Goal: Navigation & Orientation: Find specific page/section

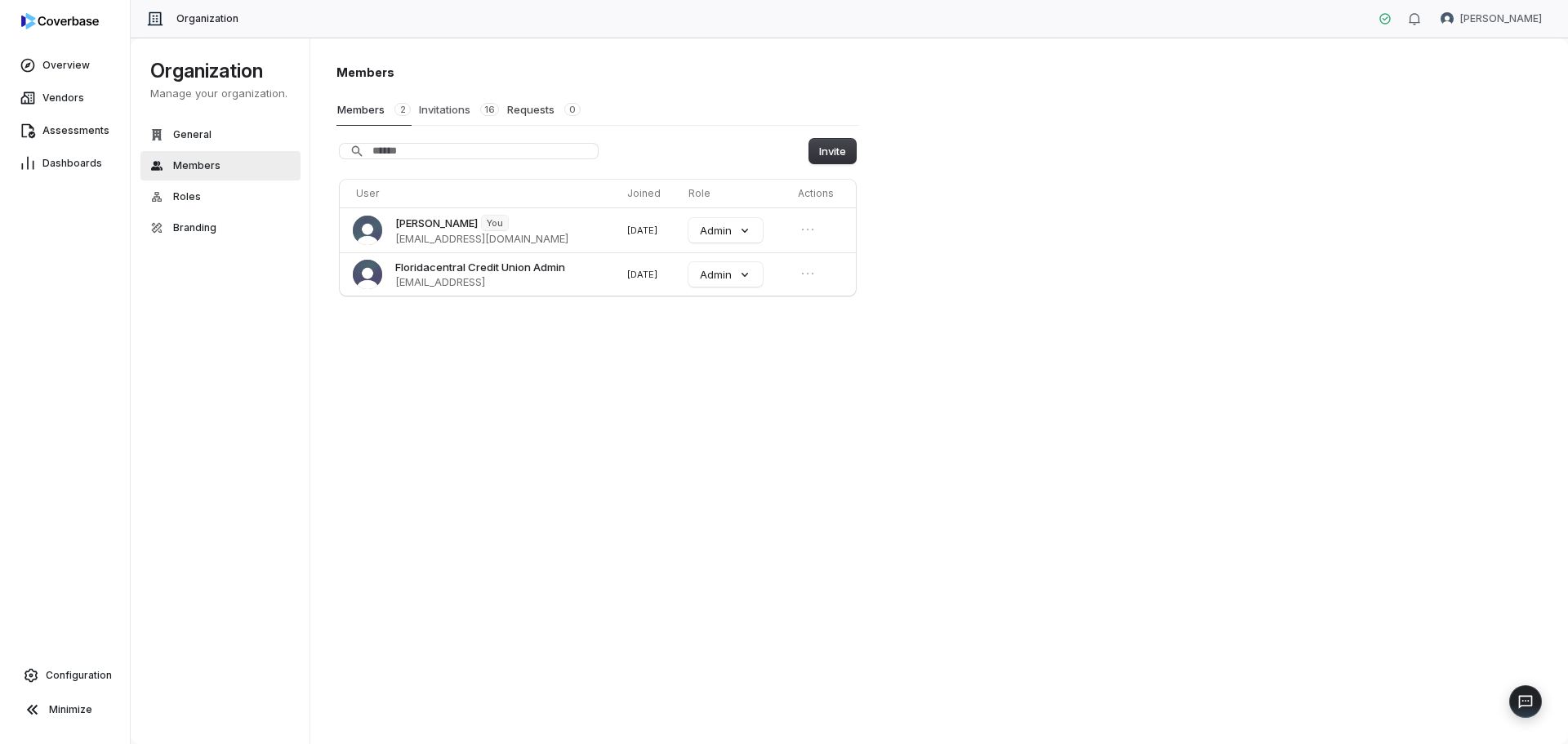
click at [431, 106] on button "Invitations 16" at bounding box center [459, 109] width 82 height 31
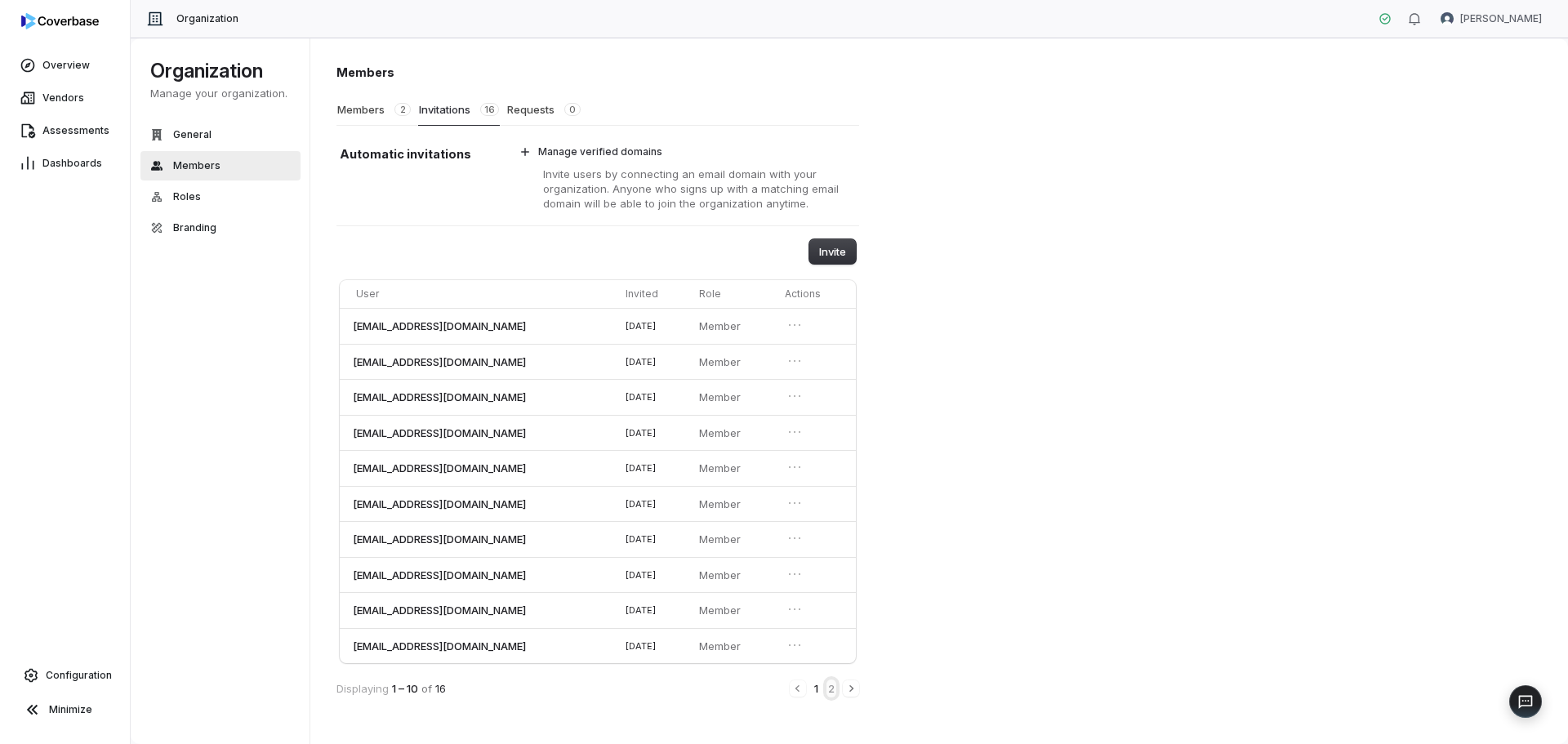
click at [835, 695] on button "2" at bounding box center [832, 688] width 10 height 18
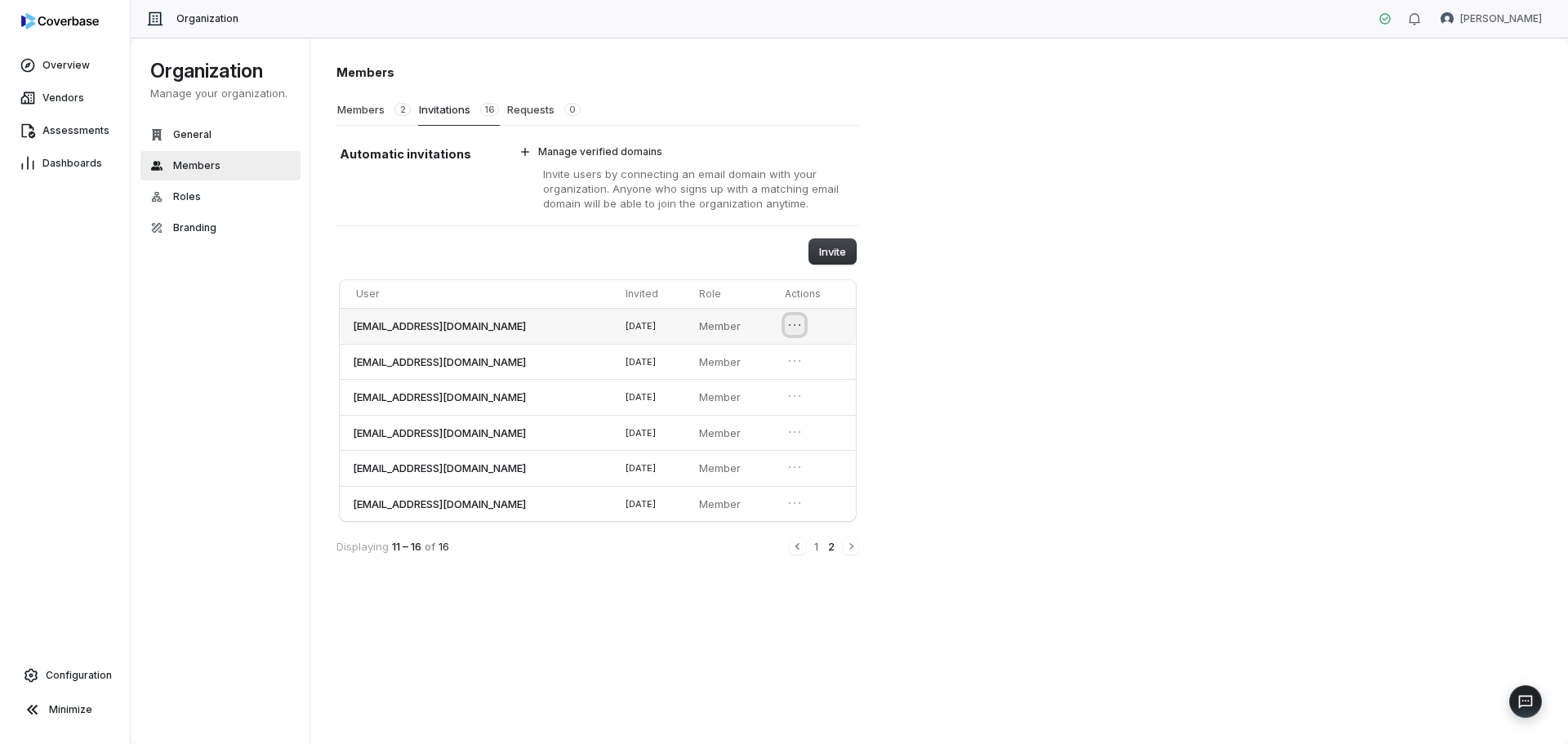
click at [803, 325] on icon "Open menu" at bounding box center [795, 325] width 17 height 17
click at [996, 265] on div "Members Members 2 Invitations 16 Requests 0 Automatic invitations Manage verifi…" at bounding box center [939, 391] width 1259 height 707
click at [200, 123] on button "General" at bounding box center [220, 135] width 160 height 29
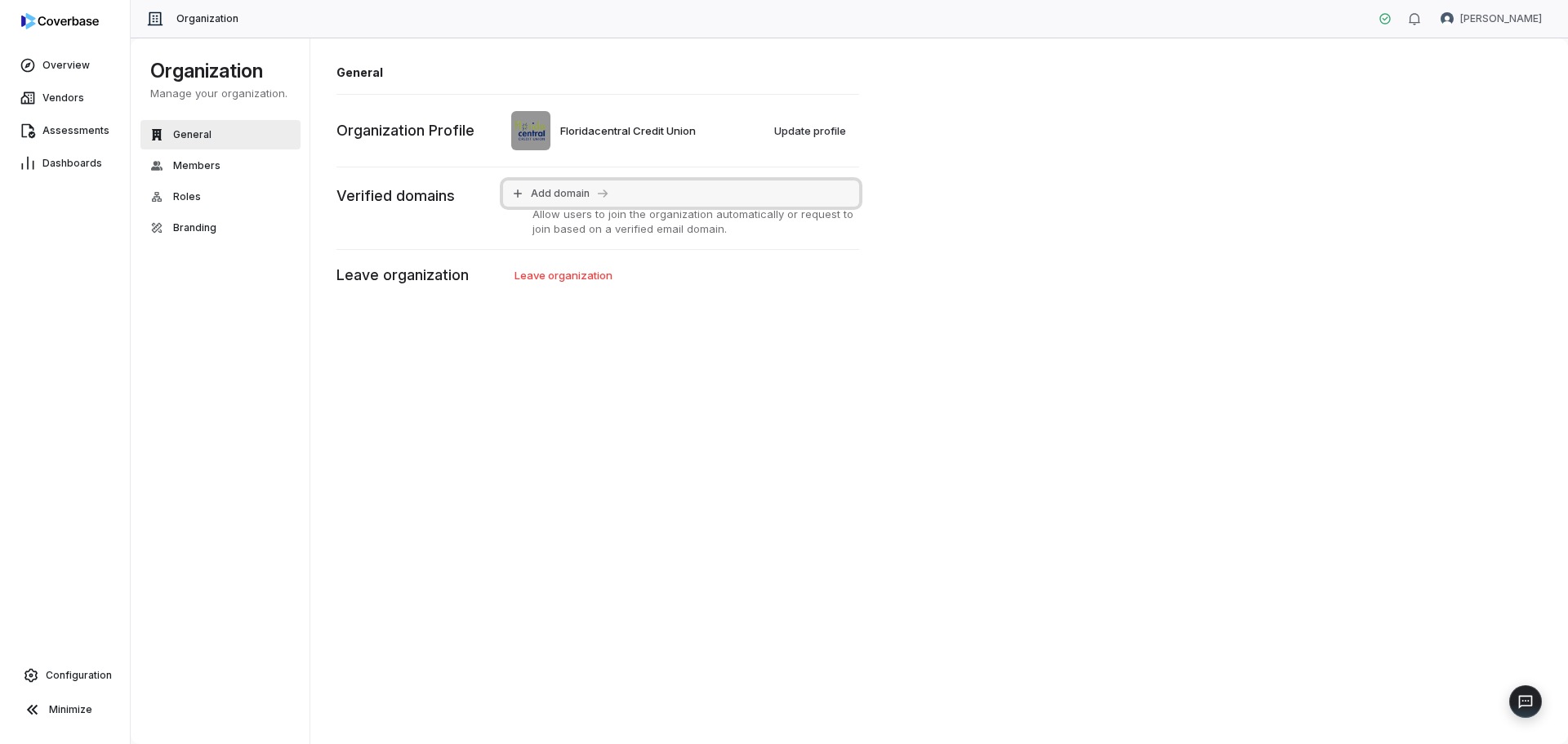
click at [528, 189] on button "Add domain" at bounding box center [681, 193] width 356 height 26
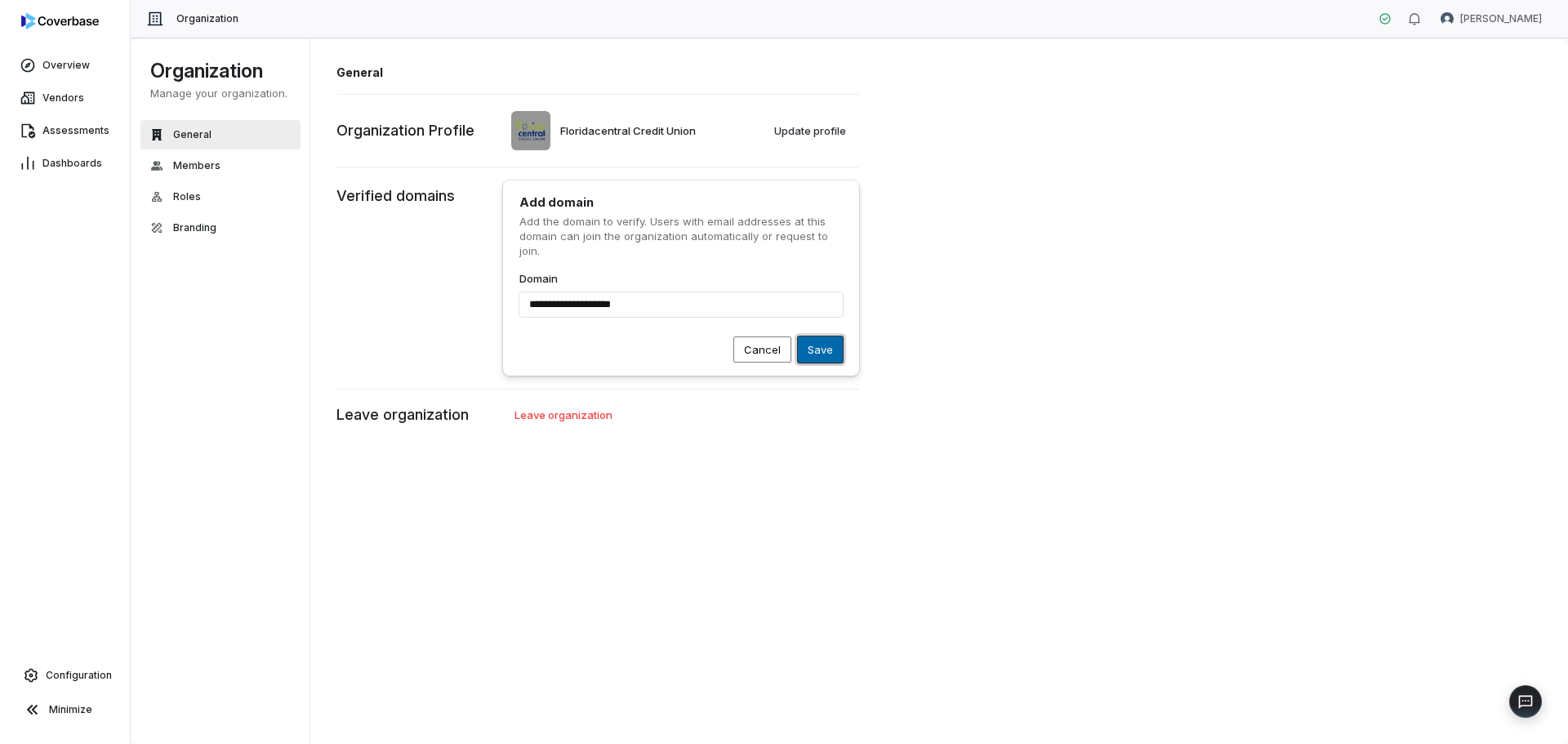
click at [818, 349] on button "Save" at bounding box center [820, 349] width 45 height 26
type input "**********"
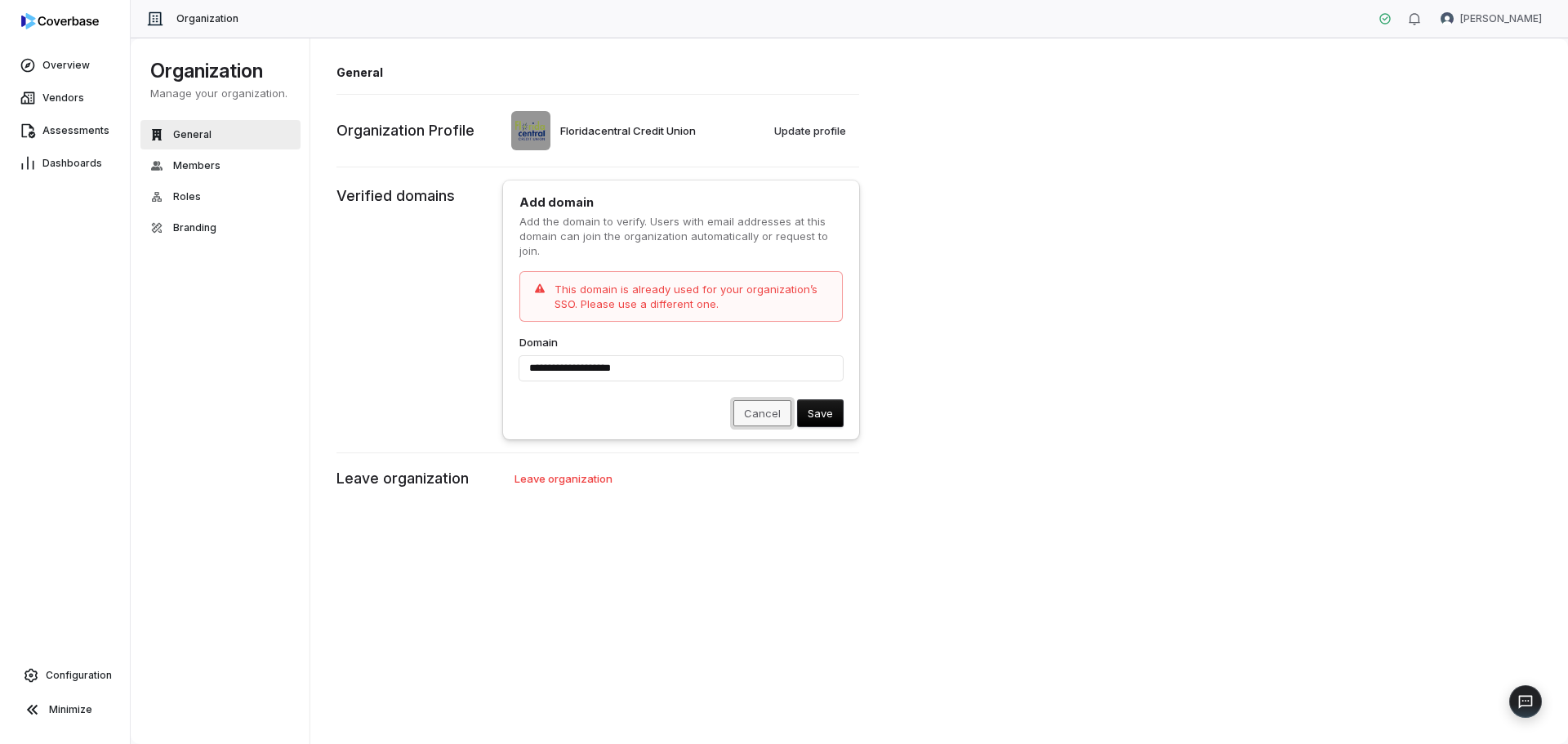
click at [761, 416] on button "Cancel" at bounding box center [762, 412] width 58 height 26
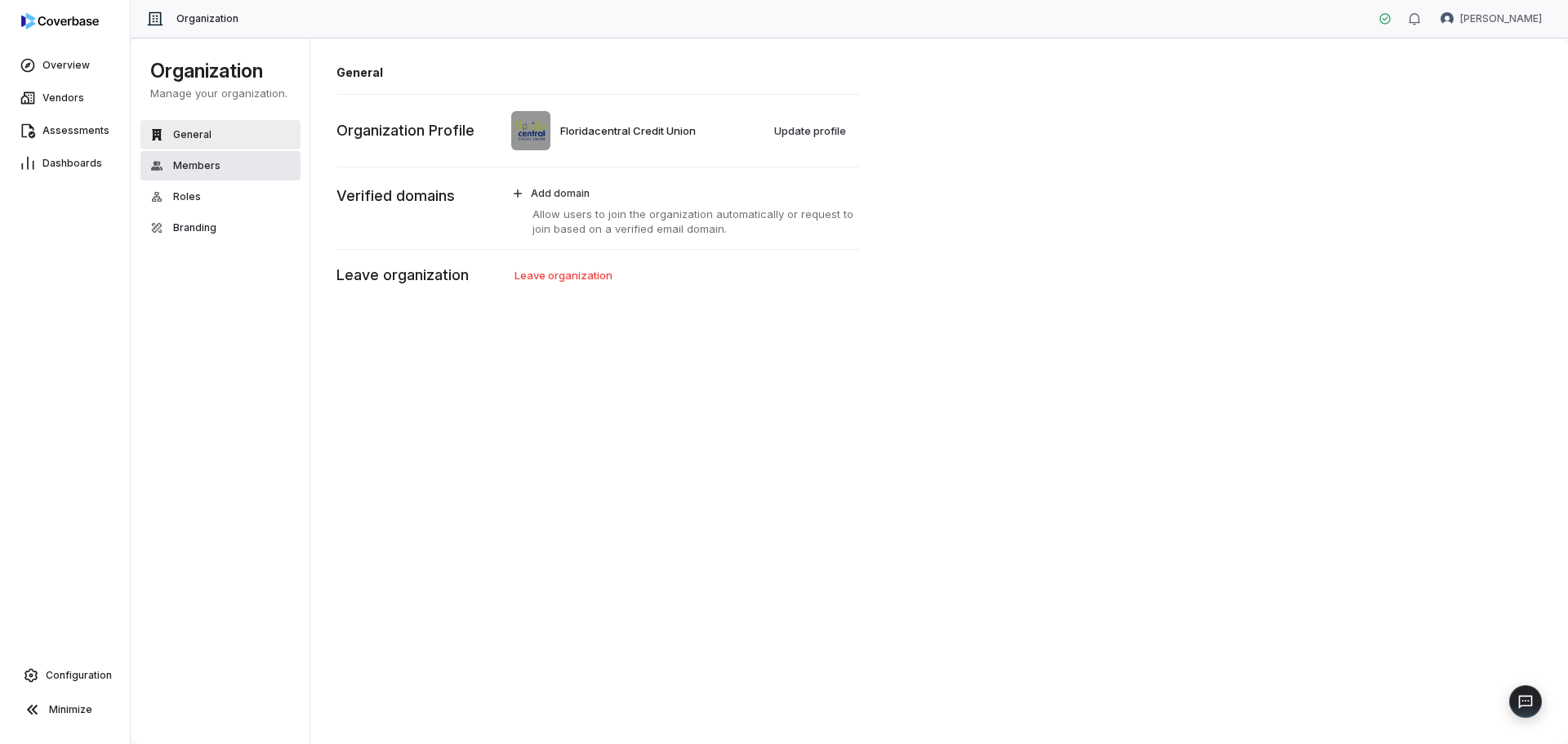
click at [209, 162] on span "Members" at bounding box center [197, 165] width 48 height 13
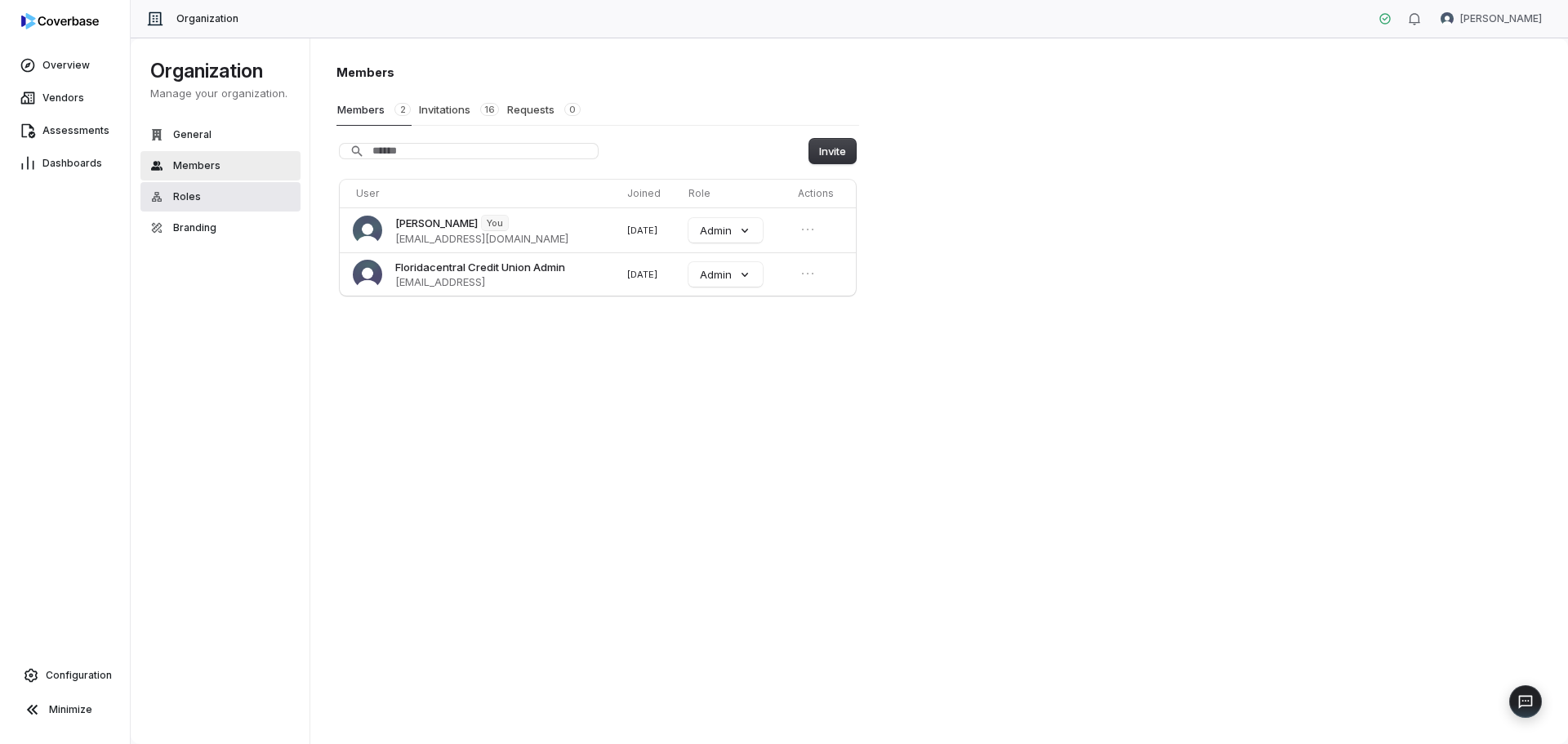
click at [209, 200] on button "Roles" at bounding box center [220, 197] width 160 height 29
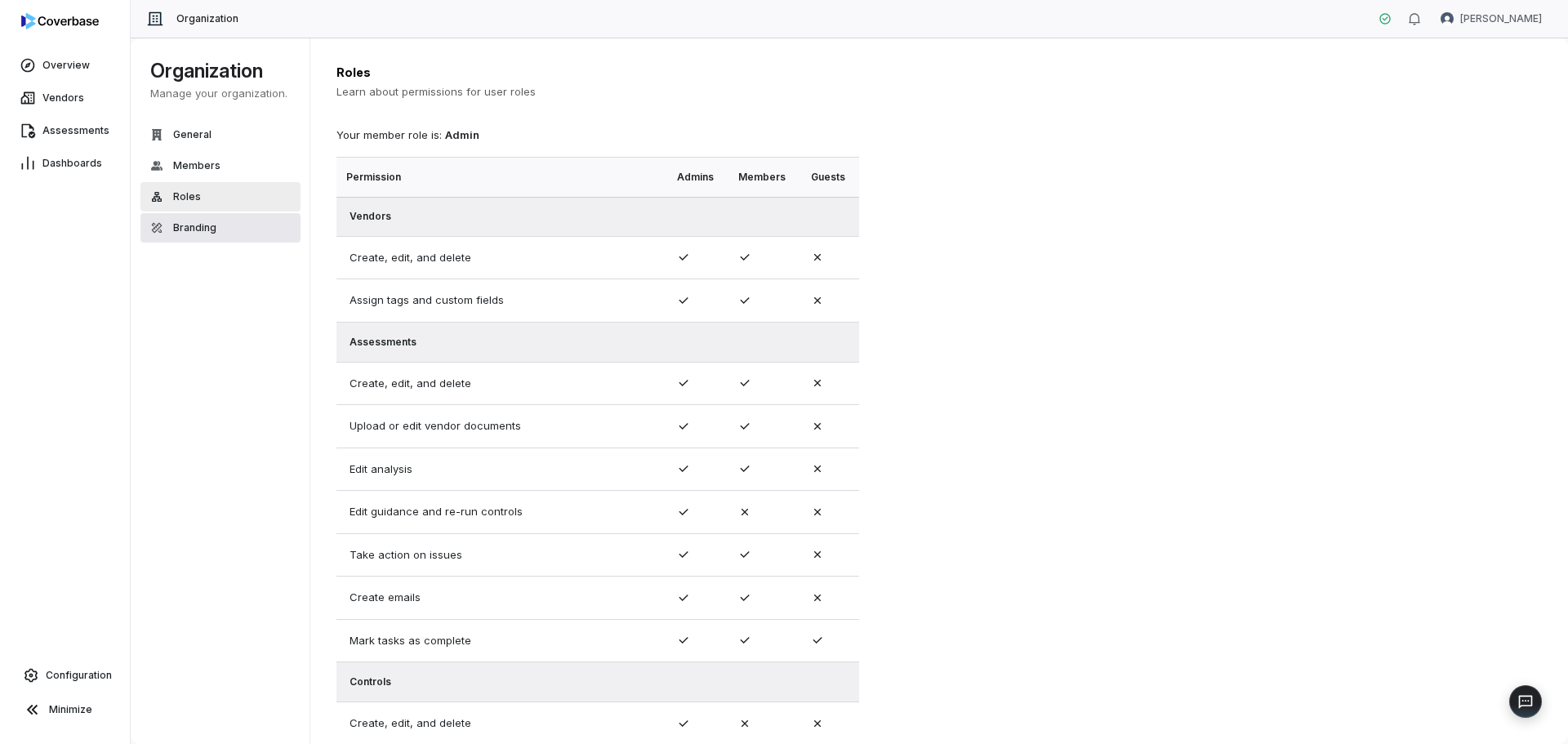
click at [211, 232] on span "Branding" at bounding box center [195, 227] width 43 height 13
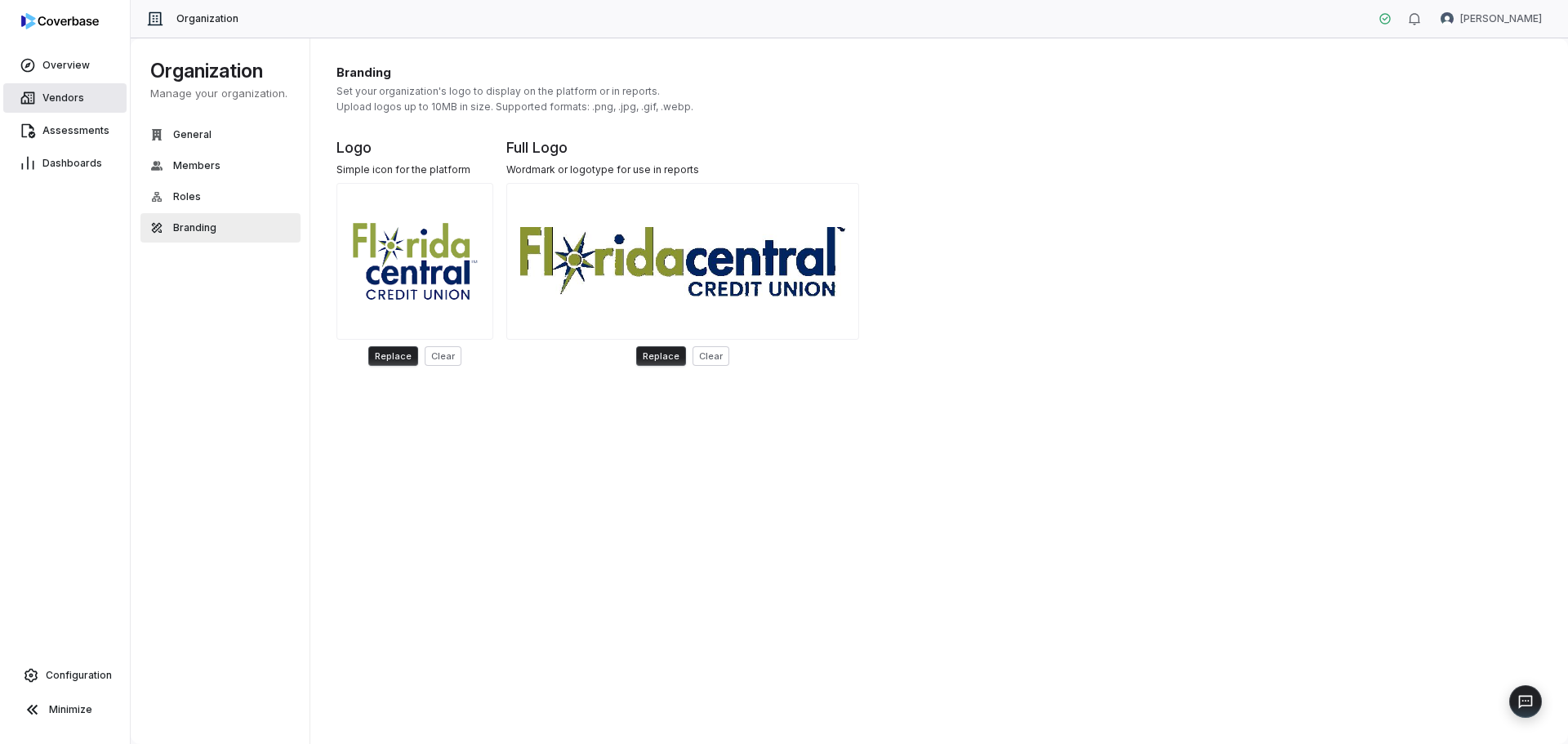
click at [78, 93] on span "Vendors" at bounding box center [63, 98] width 42 height 13
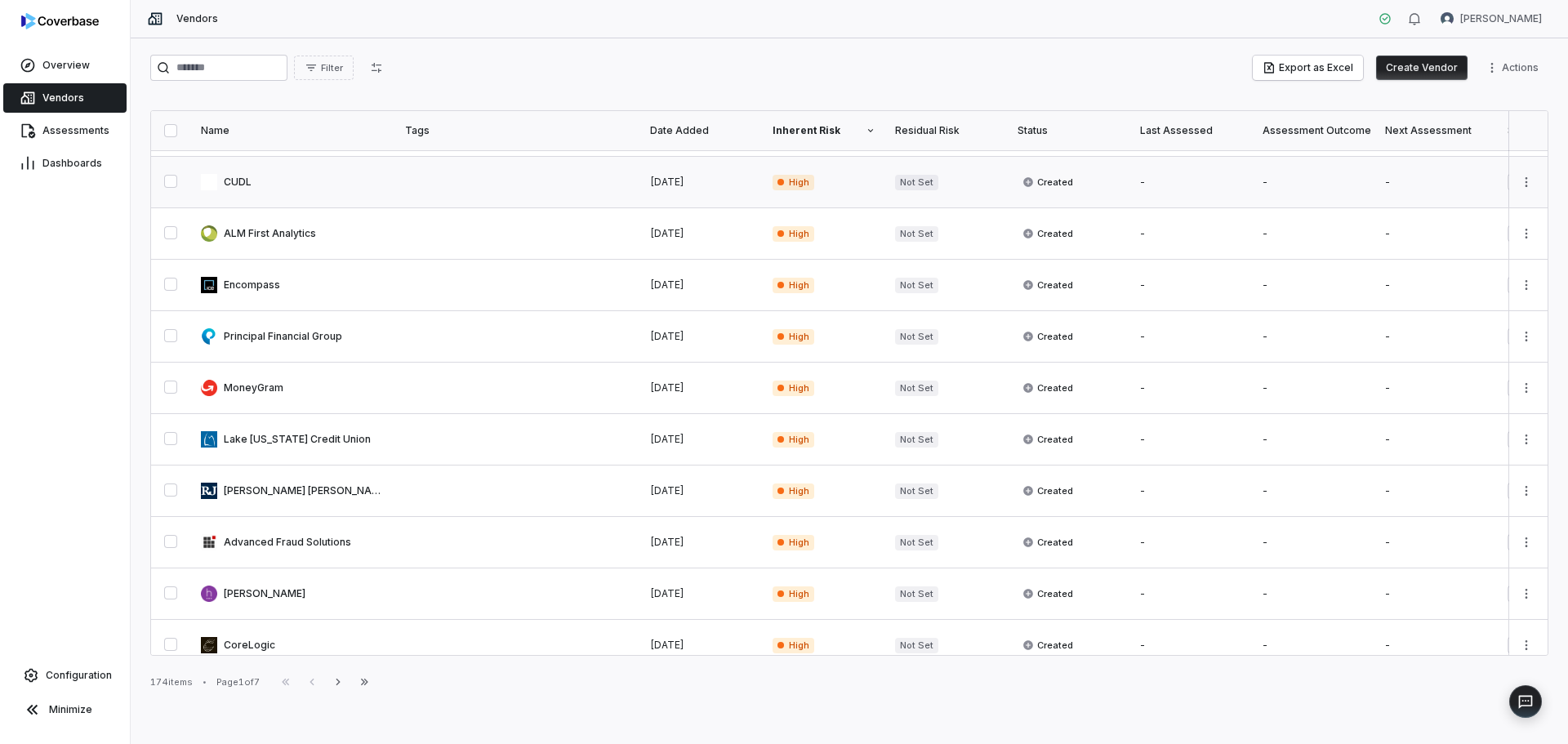
scroll to position [789, 0]
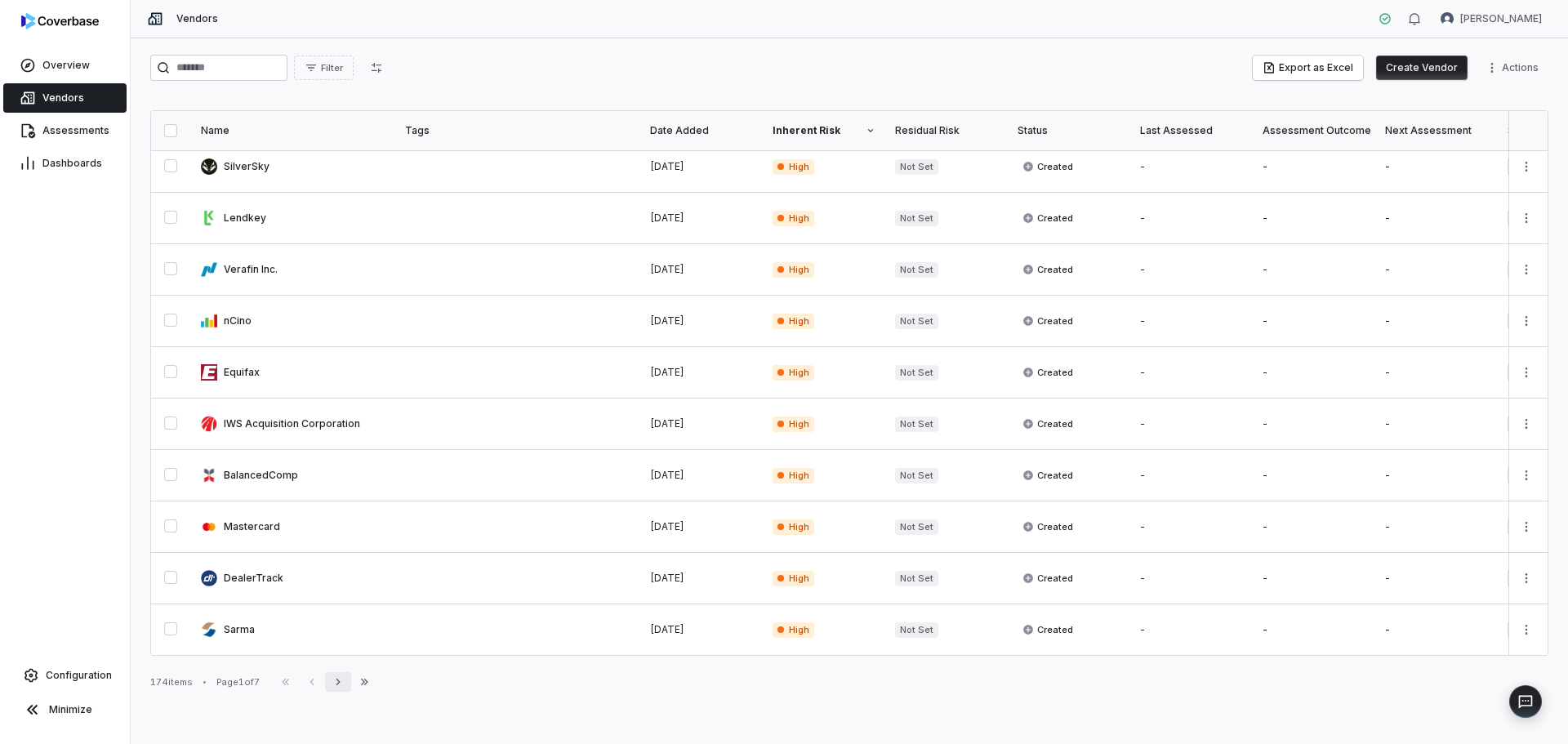
click at [345, 678] on icon "button" at bounding box center [337, 682] width 13 height 13
